Goal: Task Accomplishment & Management: Manage account settings

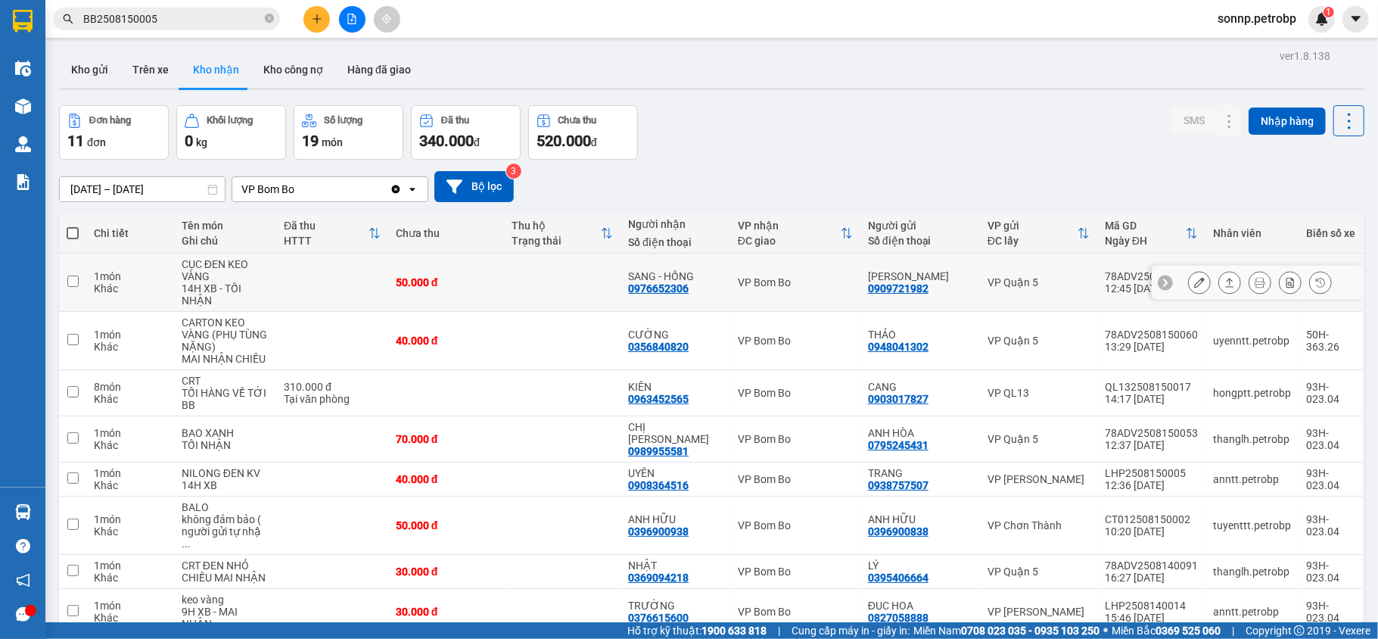
click at [534, 286] on td at bounding box center [563, 283] width 117 height 58
checkbox input "true"
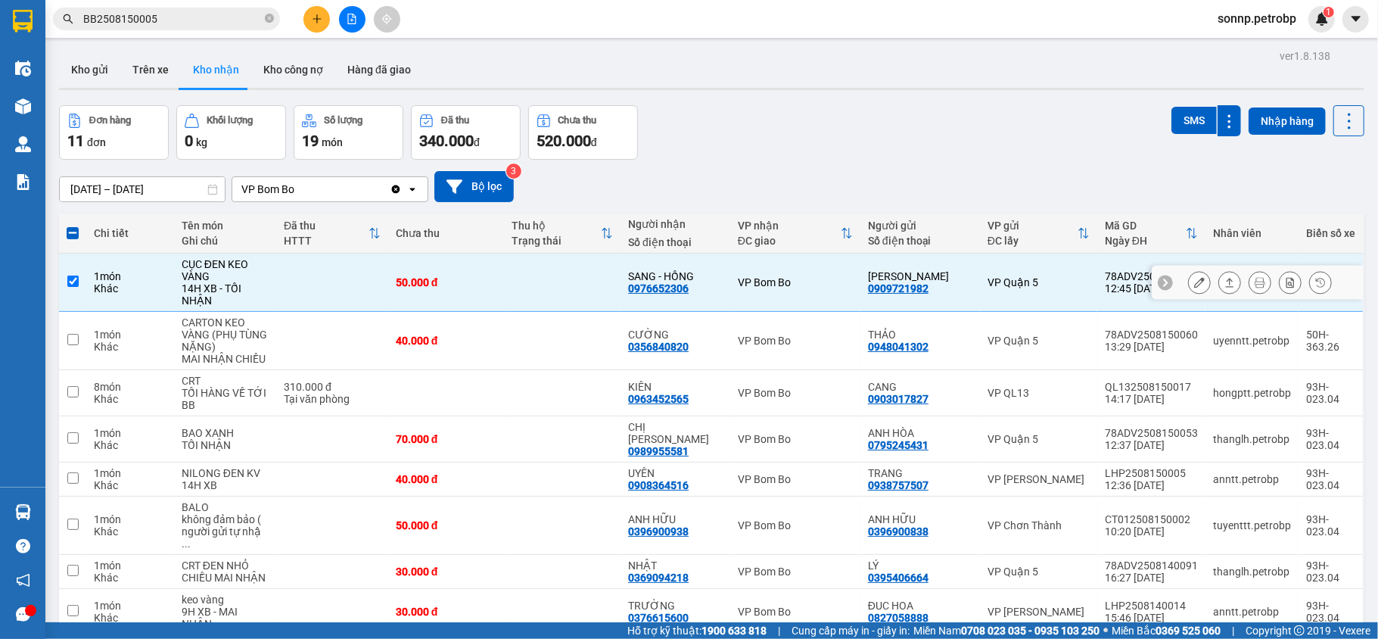
click at [1226, 282] on icon at bounding box center [1230, 282] width 8 height 9
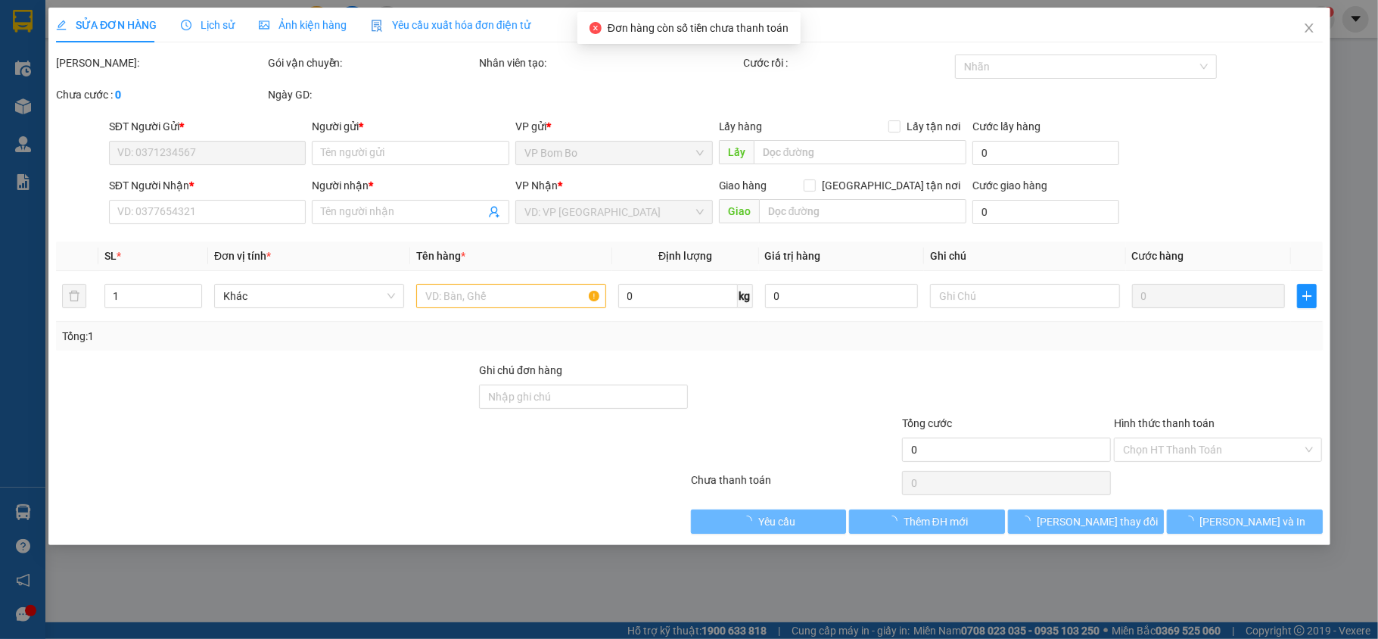
type input "0909721982"
type input "[PERSON_NAME]"
type input "0976652306"
type input "SANG - HỒNG"
type input "50.000"
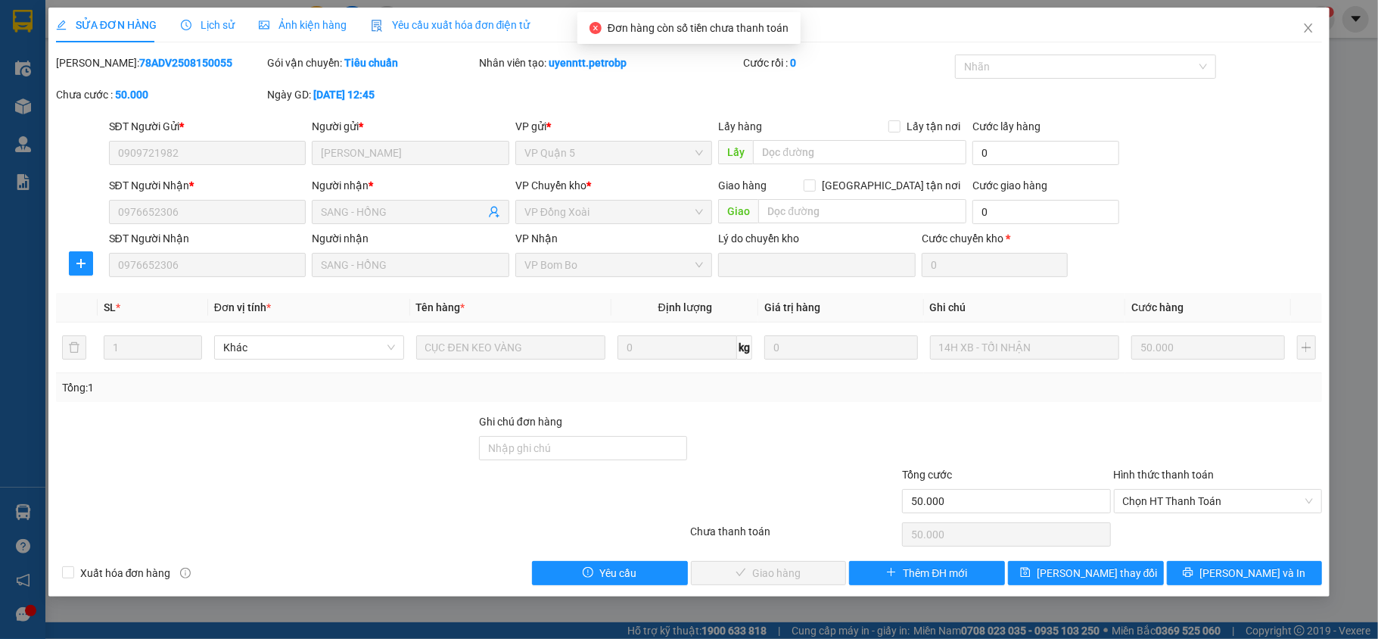
drag, startPoint x: 194, startPoint y: 64, endPoint x: 95, endPoint y: 68, distance: 98.5
click at [95, 68] on div "[PERSON_NAME]: 78ADV2508150055" at bounding box center [160, 63] width 209 height 17
copy b "78ADV2508150055"
click at [1193, 512] on span "Chọn HT Thanh Toán" at bounding box center [1218, 501] width 191 height 23
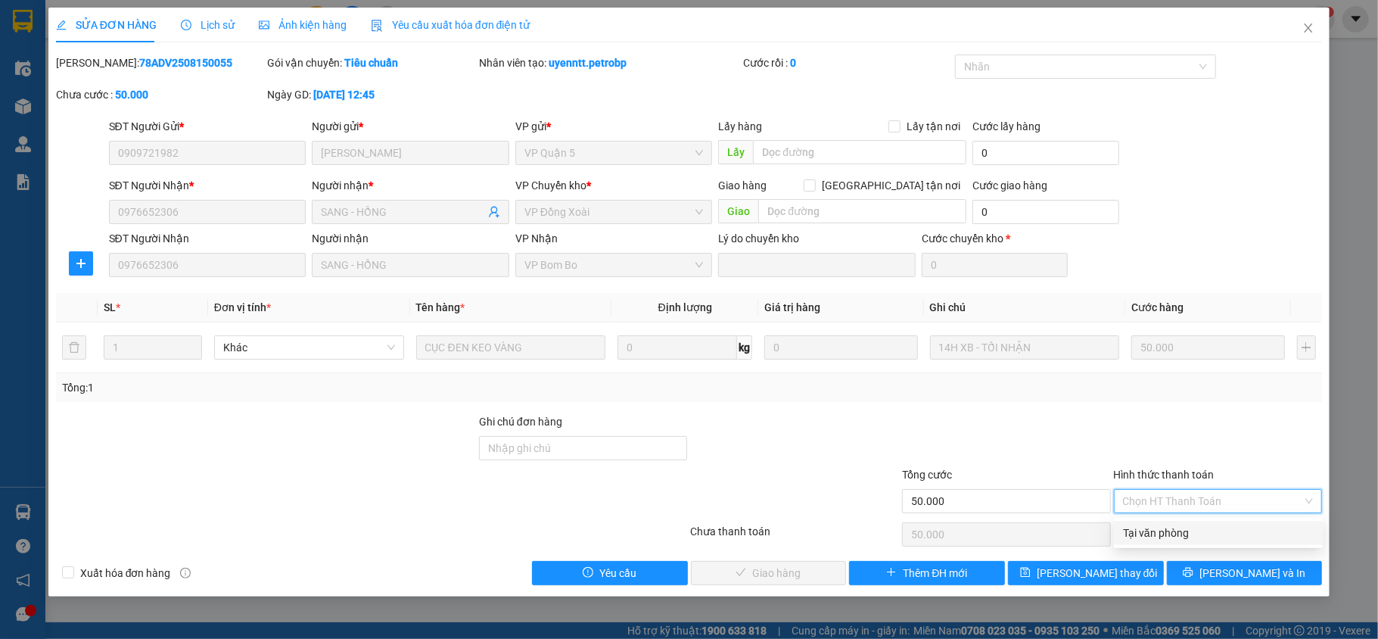
click at [1185, 525] on div "Tại văn phòng" at bounding box center [1218, 533] width 191 height 17
type input "0"
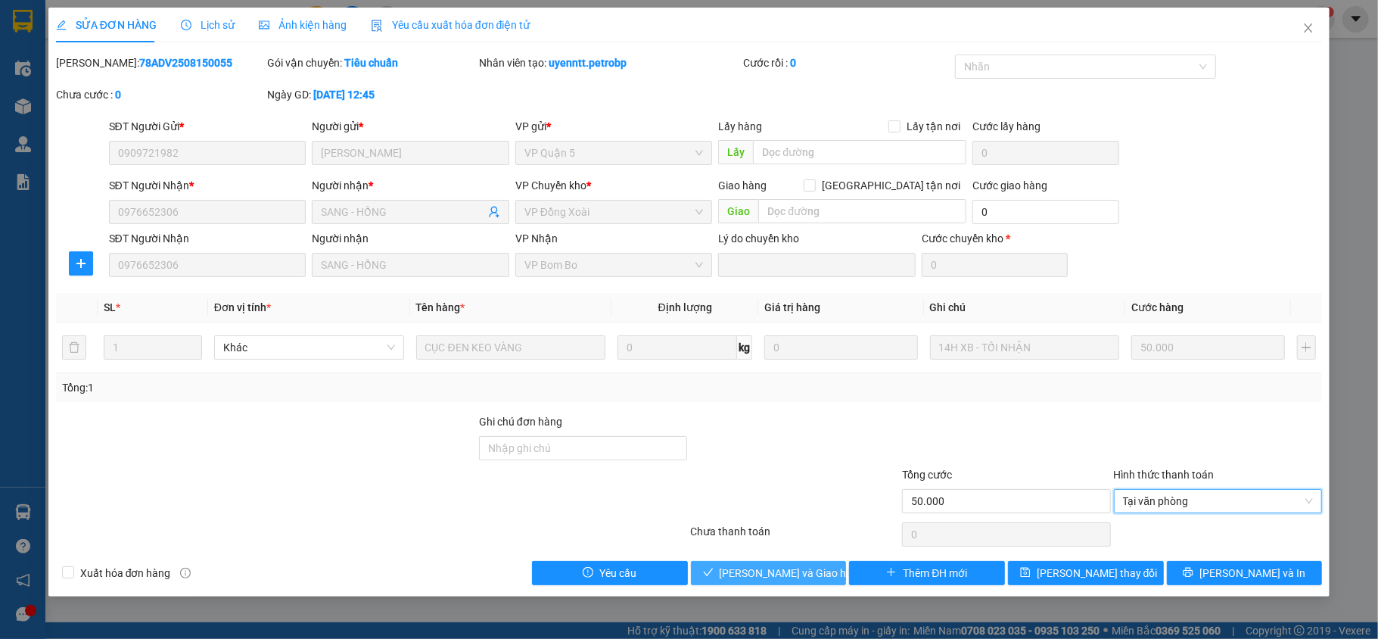
click at [800, 566] on span "[PERSON_NAME] và Giao hàng" at bounding box center [792, 573] width 145 height 17
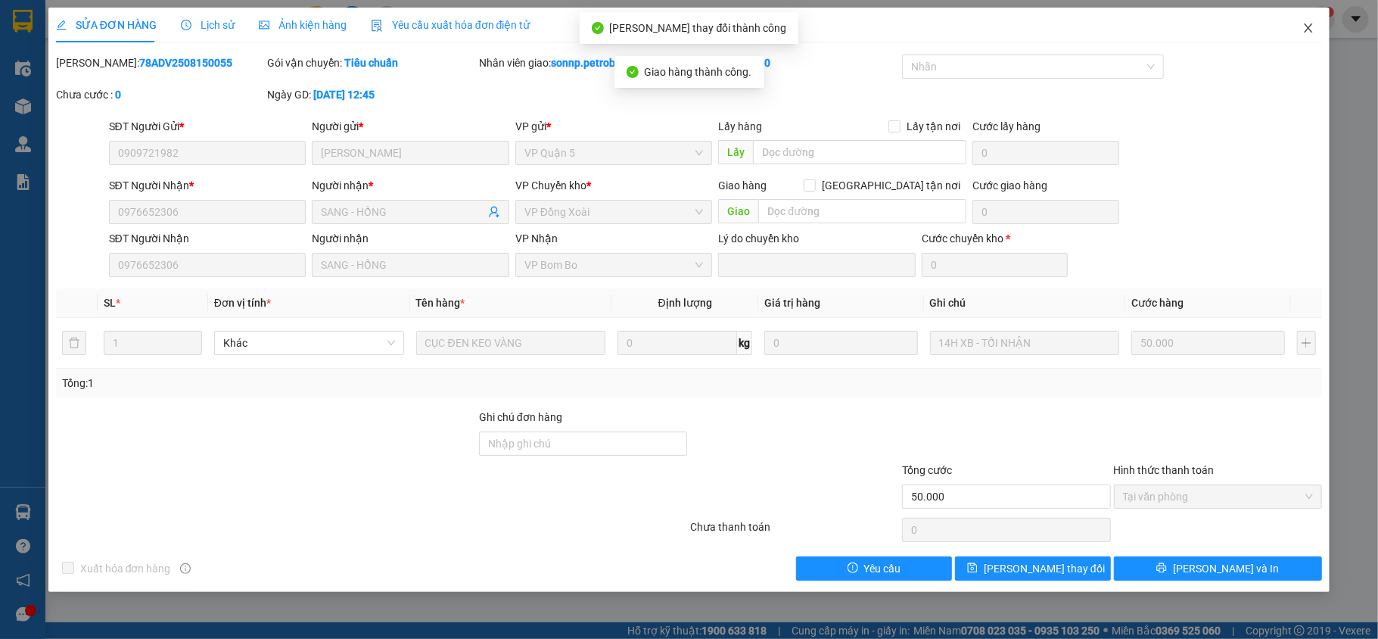
click at [1311, 32] on icon "close" at bounding box center [1309, 27] width 8 height 9
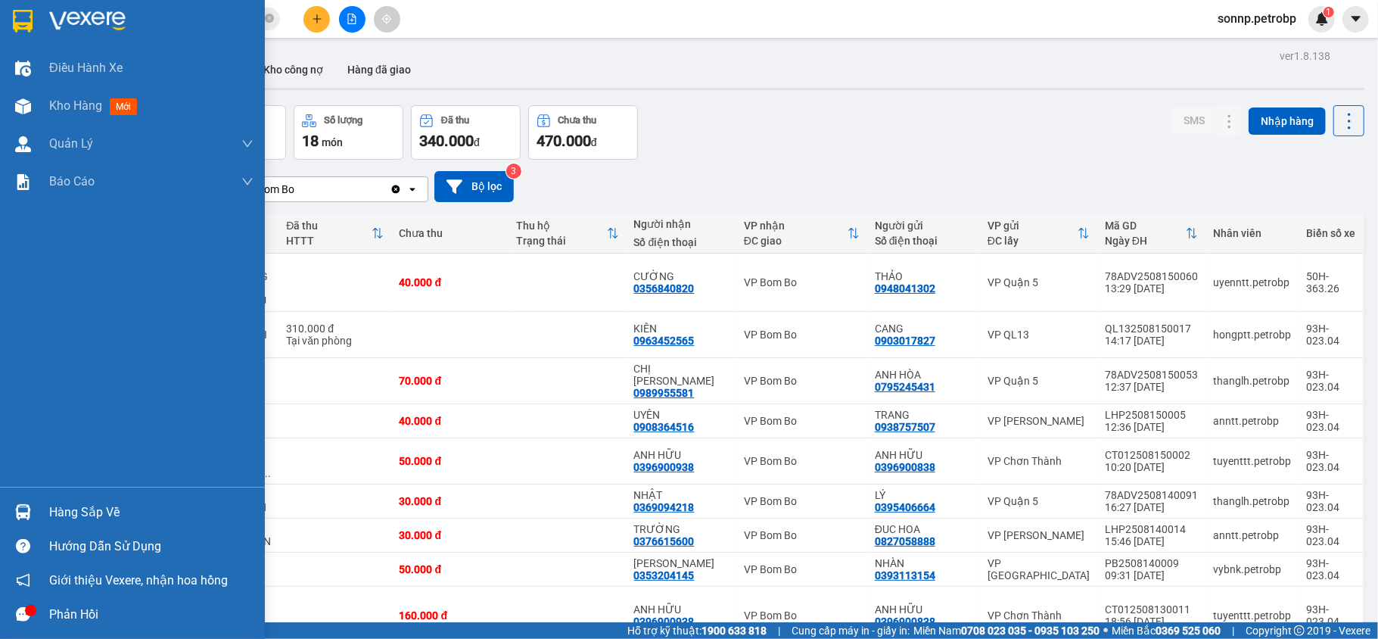
click at [31, 501] on div at bounding box center [23, 512] width 26 height 26
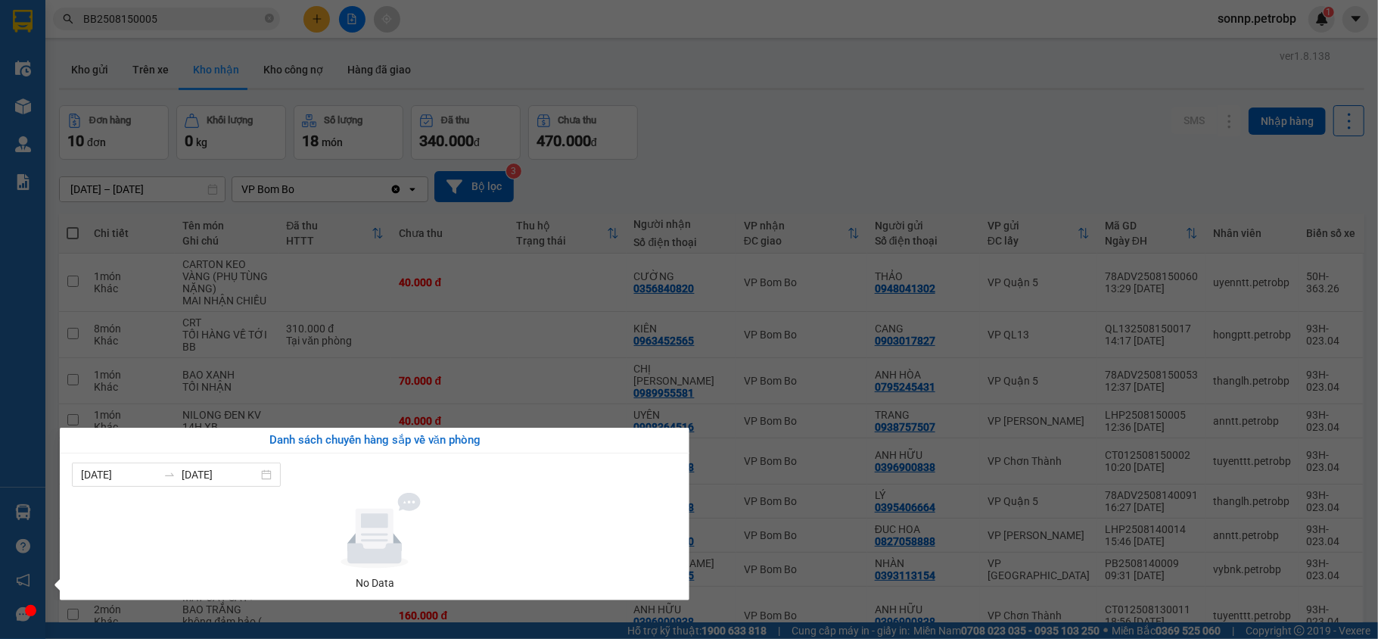
click at [31, 501] on div "Điều hành xe Kho hàng mới Quản [PERSON_NAME] lý chuyến Quản lý giao nhận mới Qu…" at bounding box center [22, 319] width 45 height 639
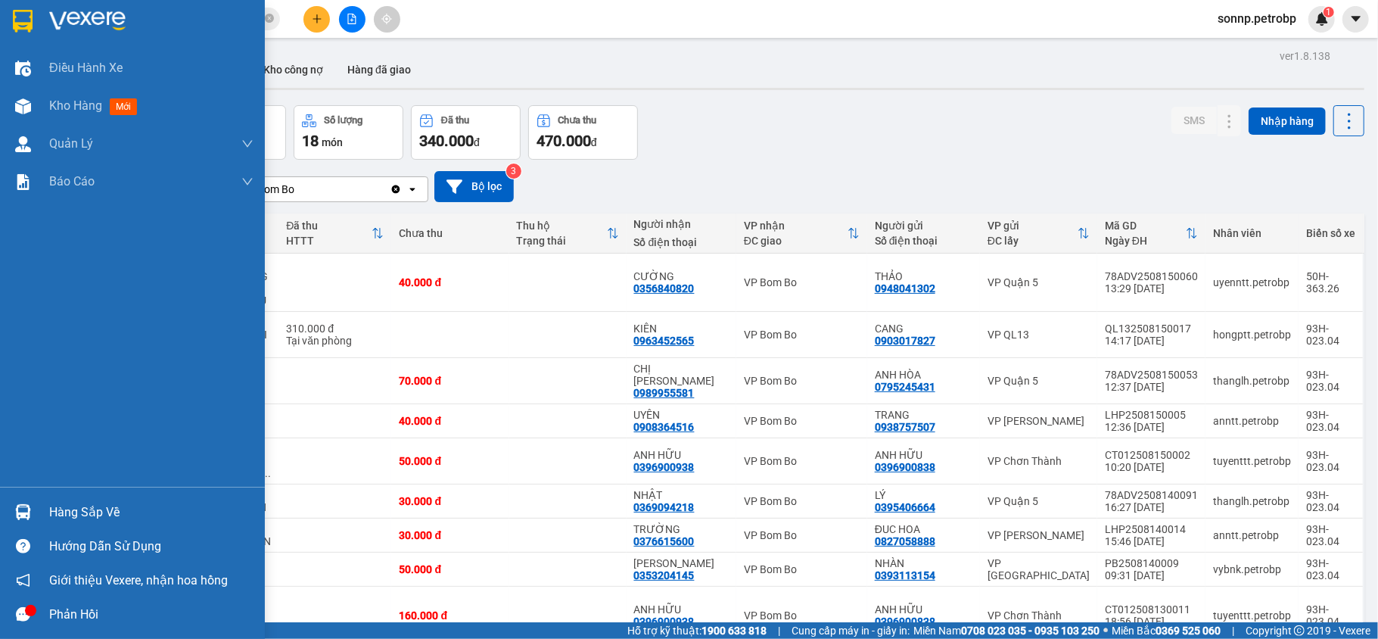
click at [65, 510] on div "Hàng sắp về" at bounding box center [151, 512] width 204 height 23
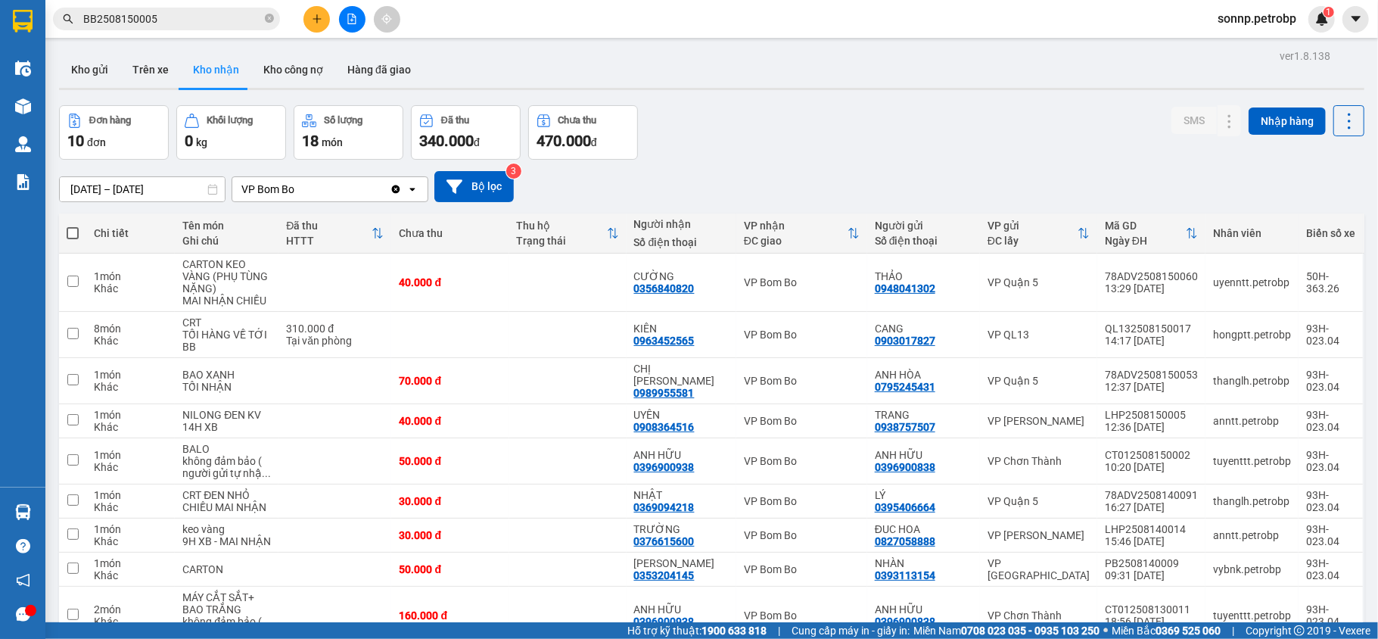
click at [805, 195] on section "Kết quả tìm kiếm ( 1 ) Bộ lọc Mã ĐH Trạng thái Món hàng Tổng cước Chưa cước Ngư…" at bounding box center [689, 319] width 1378 height 639
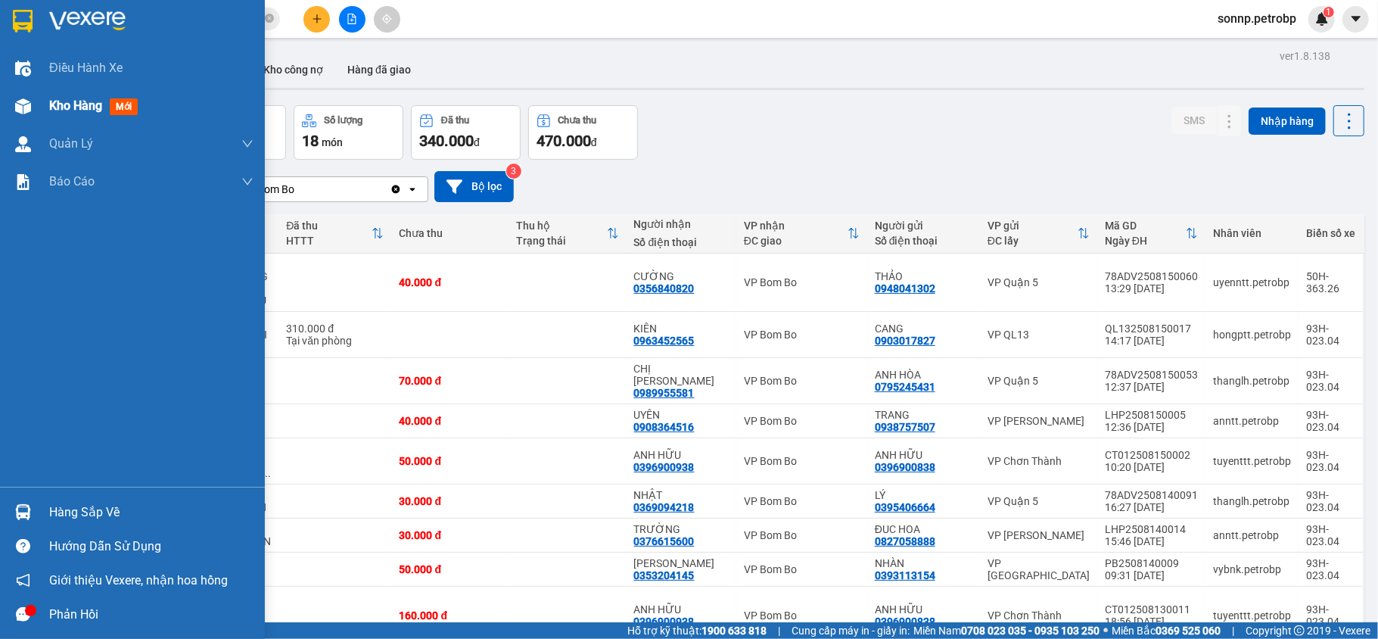
click at [58, 107] on span "Kho hàng" at bounding box center [75, 105] width 53 height 14
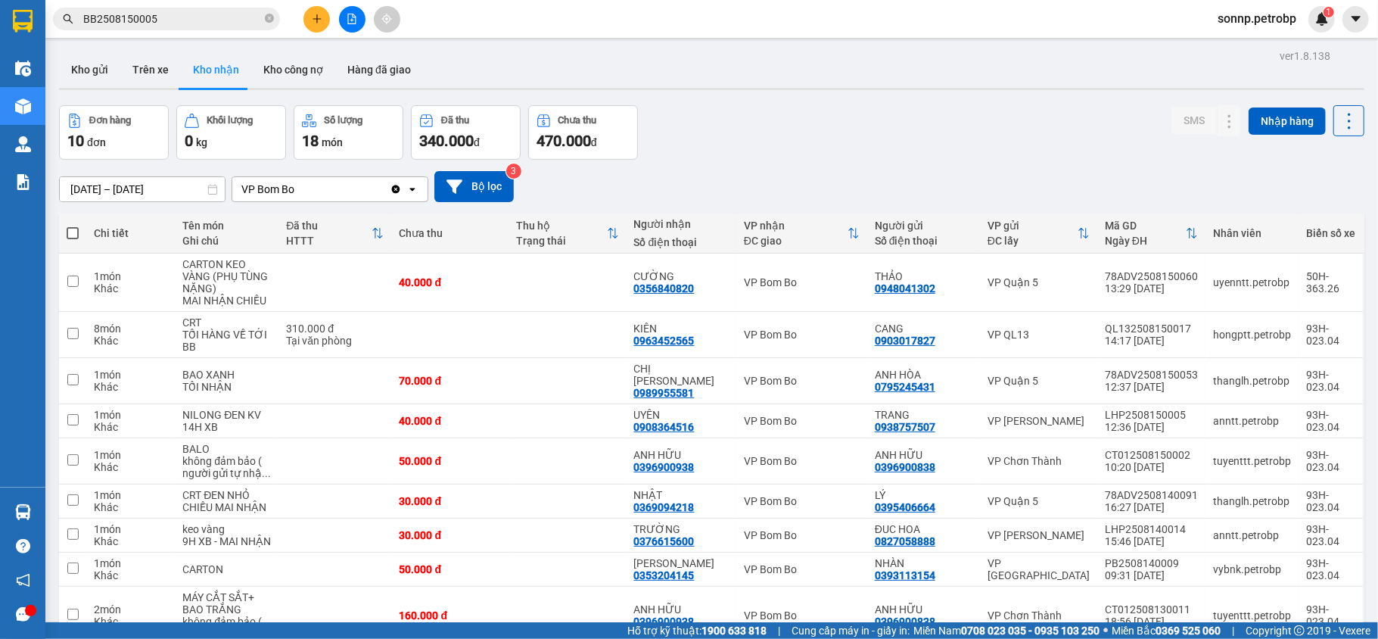
click at [1058, 110] on div "Đơn hàng 10 đơn Khối lượng 0 kg Số lượng 18 món Đã thu 340.000 đ Chưa thu 470.0…" at bounding box center [712, 132] width 1306 height 55
